Goal: Use online tool/utility: Utilize a website feature to perform a specific function

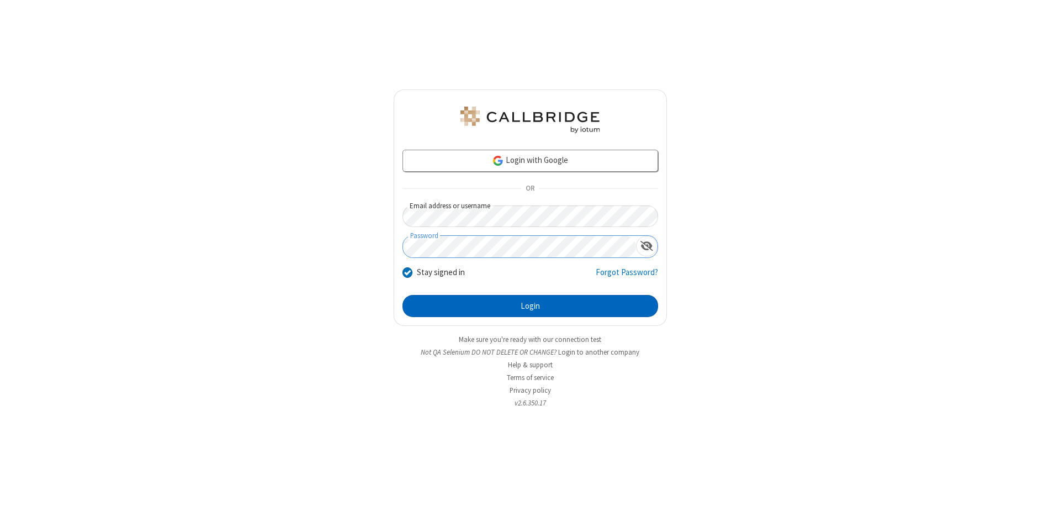
click at [530, 306] on button "Login" at bounding box center [531, 306] width 256 height 22
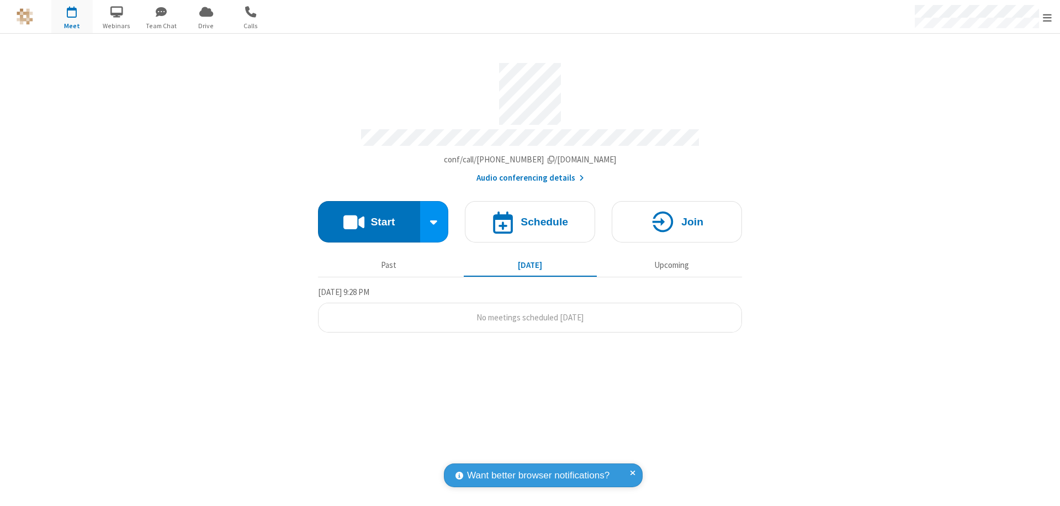
click at [369, 216] on button "Start" at bounding box center [369, 221] width 102 height 41
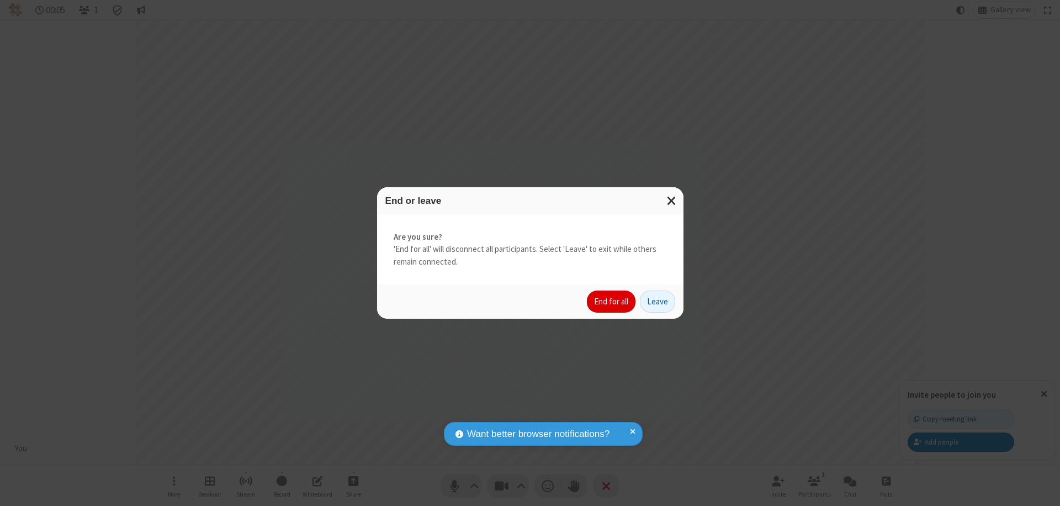
click at [612, 301] on button "End for all" at bounding box center [611, 301] width 49 height 22
